Goal: Entertainment & Leisure: Consume media (video, audio)

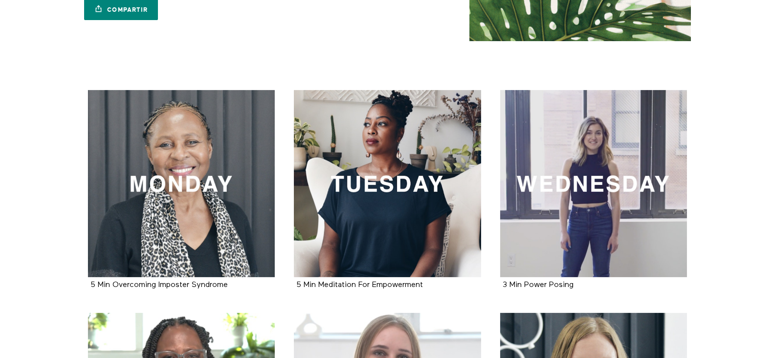
scroll to position [147, 0]
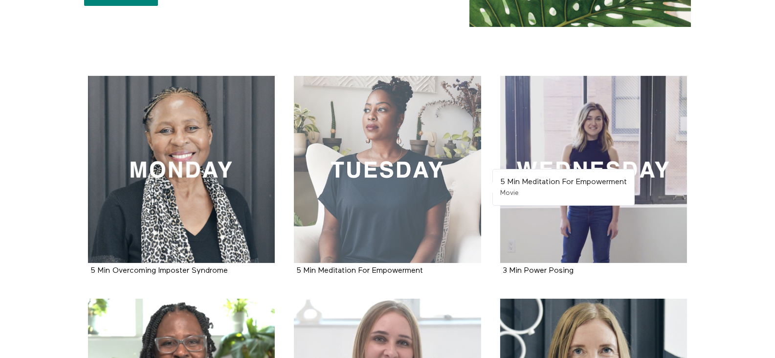
click at [396, 188] on div at bounding box center [387, 169] width 187 height 187
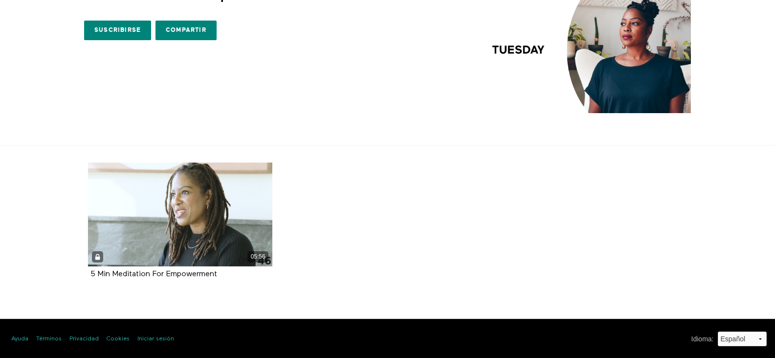
scroll to position [61, 0]
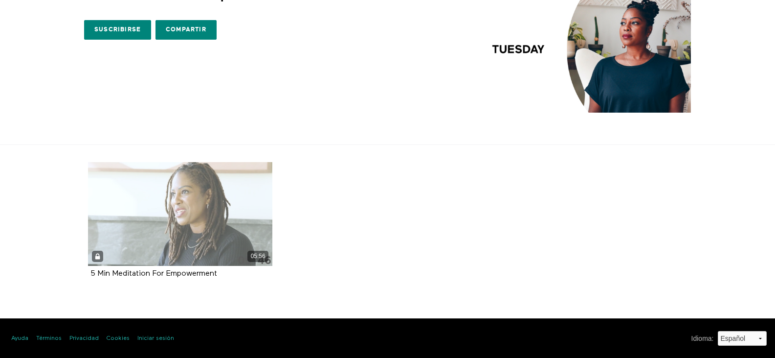
click at [219, 218] on div "05:56" at bounding box center [180, 214] width 185 height 104
